Goal: Task Accomplishment & Management: Manage account settings

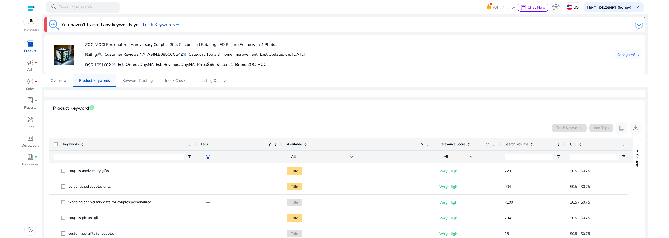
click at [88, 81] on span "Product Keywords" at bounding box center [94, 81] width 31 height 4
click at [28, 46] on span "inventory_2" at bounding box center [30, 43] width 7 height 7
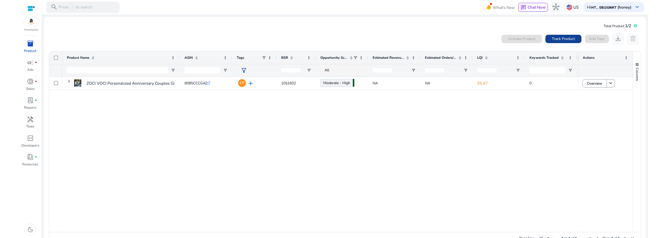
click at [555, 37] on span "Track Product" at bounding box center [563, 38] width 23 height 5
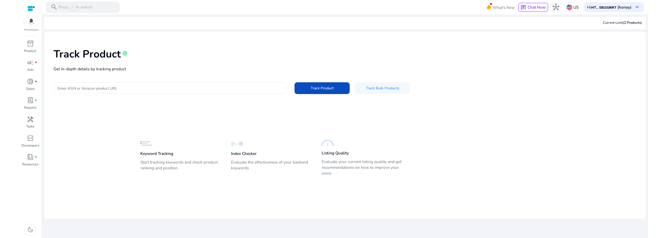
click at [184, 84] on div at bounding box center [170, 88] width 225 height 12
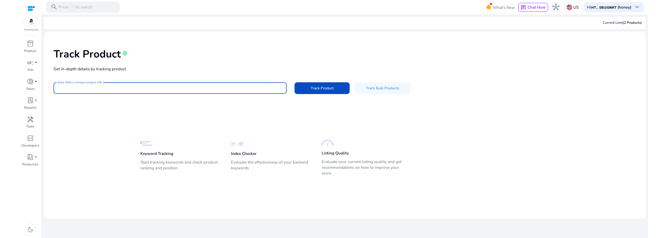
paste input "**********"
type input "**********"
click at [295, 82] on button "Track Product" at bounding box center [322, 88] width 55 height 12
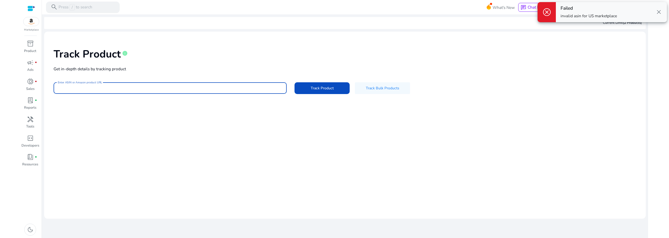
click at [212, 87] on input "Enter ASIN or Amazon product URL" at bounding box center [170, 88] width 225 height 6
paste input "**********"
type input "**********"
click at [316, 94] on span at bounding box center [322, 88] width 55 height 13
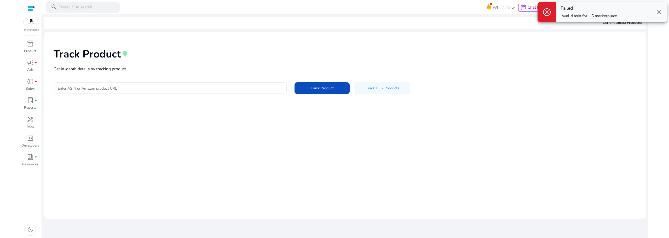
click at [660, 11] on span "close" at bounding box center [659, 12] width 7 height 7
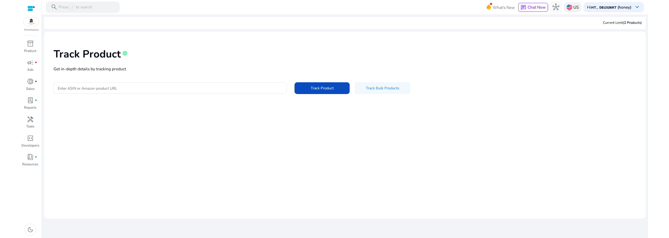
click at [574, 6] on p "US" at bounding box center [576, 7] width 5 height 9
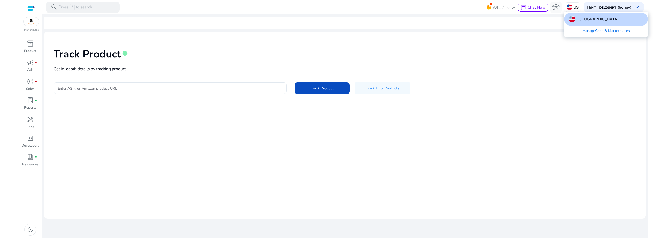
click at [599, 31] on link "Manage Geos & Marketplaces" at bounding box center [606, 31] width 57 height 10
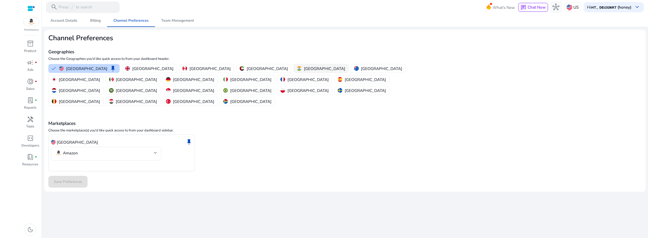
click at [304, 68] on p "[GEOGRAPHIC_DATA]" at bounding box center [324, 68] width 41 height 5
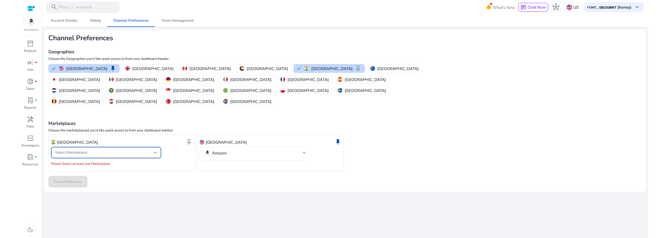
click at [80, 150] on span "Select Marketplaces" at bounding box center [71, 152] width 32 height 5
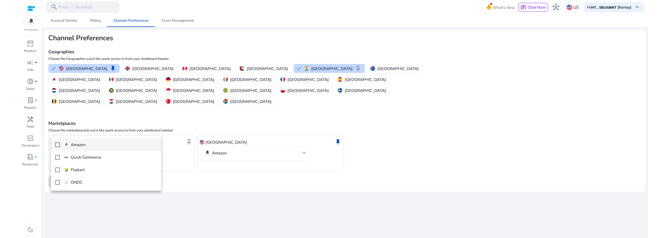
click at [82, 145] on p "Amazon" at bounding box center [78, 145] width 15 height 6
click at [256, 169] on div at bounding box center [334, 119] width 669 height 238
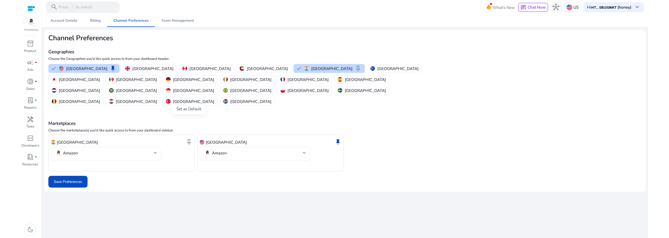
click at [191, 139] on span "keep" at bounding box center [189, 142] width 7 height 7
click at [67, 179] on span "Save Preferences" at bounding box center [68, 181] width 28 height 5
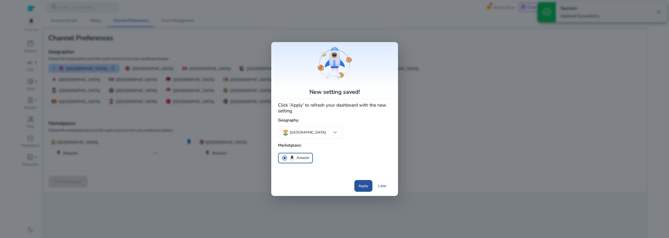
click at [362, 186] on span "Apply" at bounding box center [364, 185] width 10 height 5
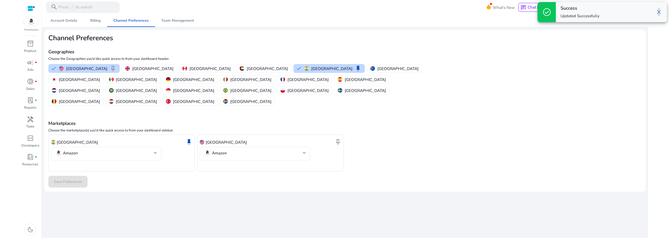
click at [658, 11] on span "close" at bounding box center [659, 12] width 7 height 7
